Goal: Transaction & Acquisition: Book appointment/travel/reservation

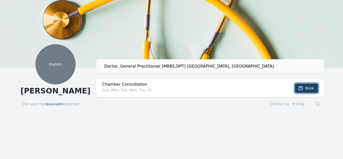
click at [305, 89] on span "Book" at bounding box center [309, 88] width 9 height 5
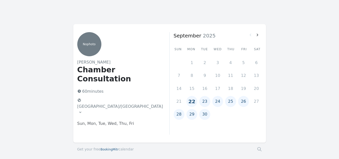
click at [82, 110] on icon at bounding box center [80, 112] width 4 height 4
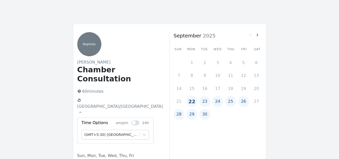
click at [205, 102] on button "23" at bounding box center [204, 101] width 11 height 11
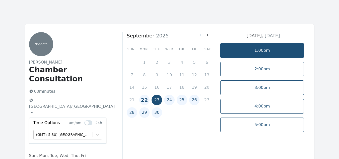
click at [256, 46] on link "1:00pm" at bounding box center [262, 50] width 84 height 15
